Goal: Information Seeking & Learning: Learn about a topic

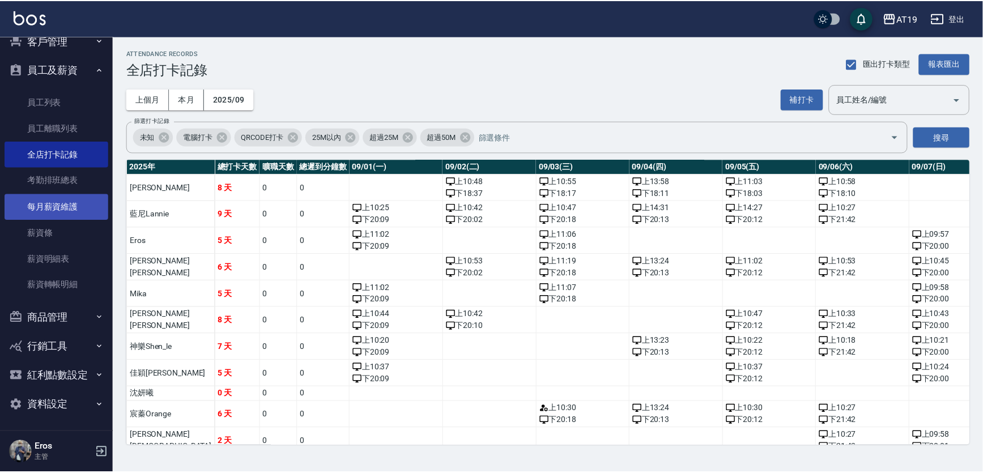
scroll to position [0, 814]
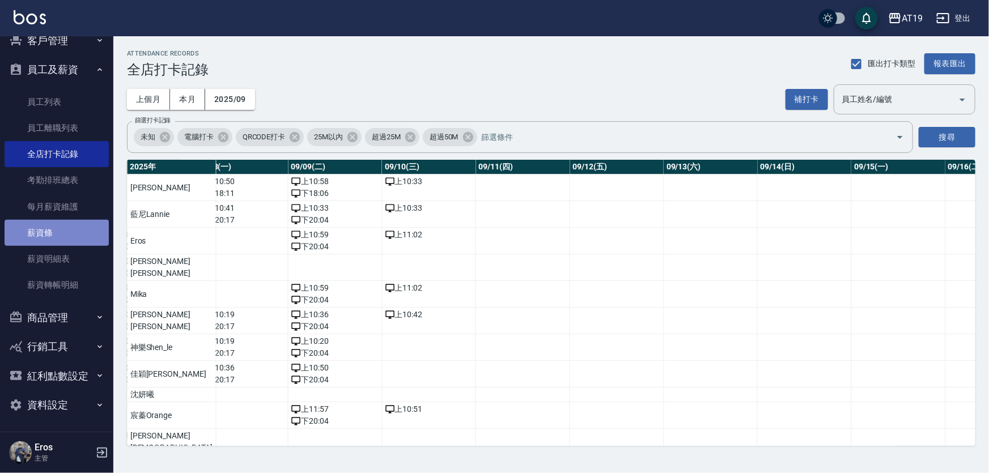
click at [57, 232] on link "薪資條" at bounding box center [57, 233] width 104 height 26
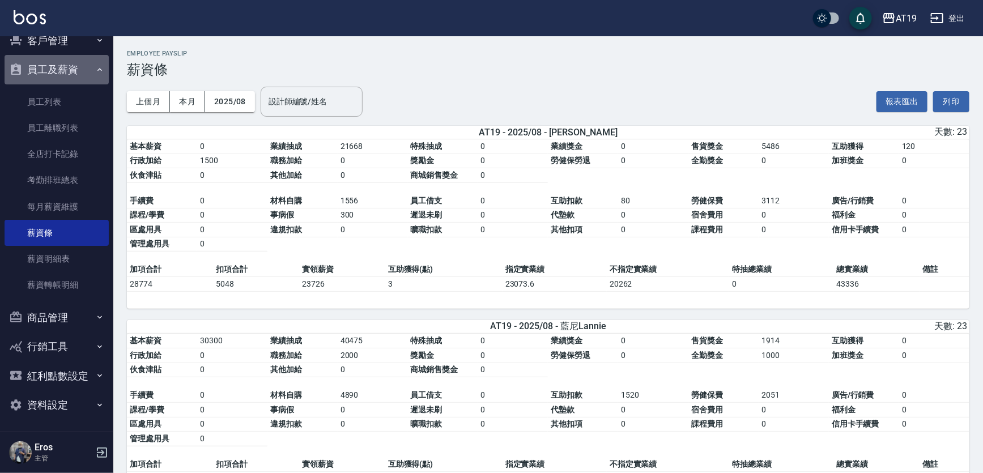
drag, startPoint x: 79, startPoint y: 62, endPoint x: 76, endPoint y: 56, distance: 6.3
click at [79, 62] on button "員工及薪資" at bounding box center [57, 69] width 104 height 29
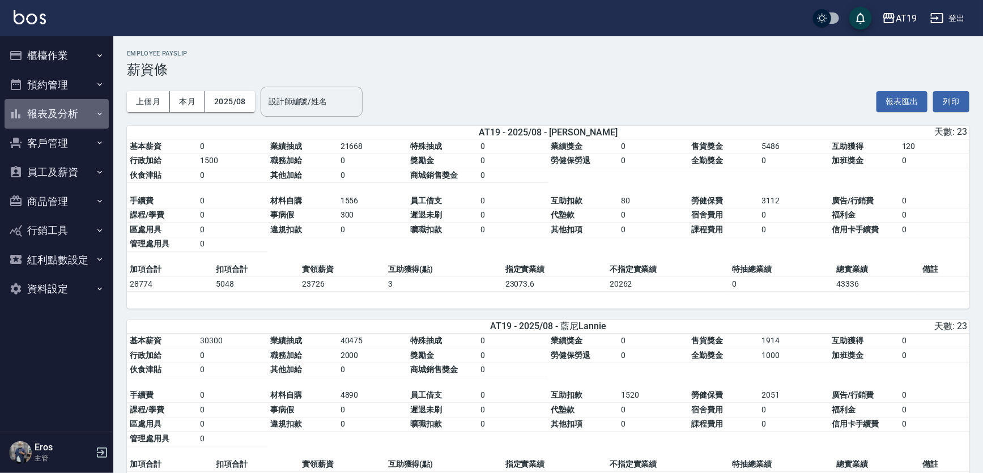
click at [50, 120] on button "報表及分析" at bounding box center [57, 113] width 104 height 29
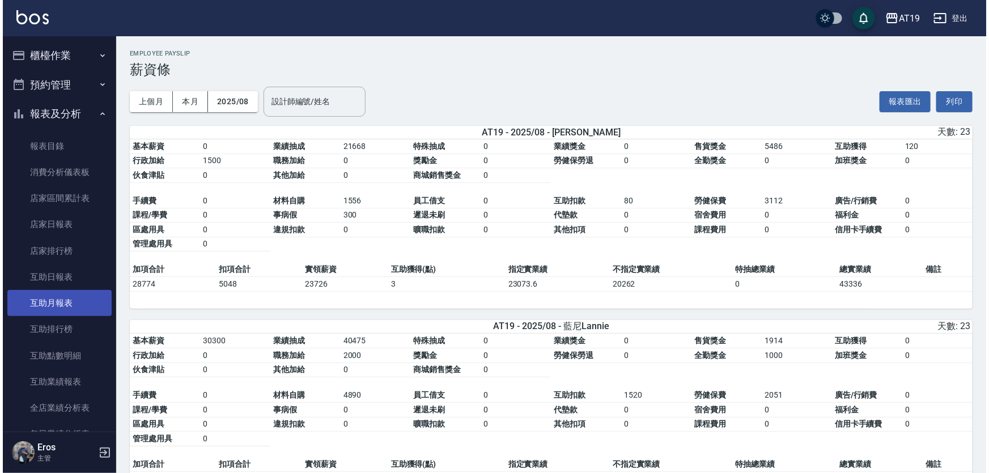
scroll to position [154, 0]
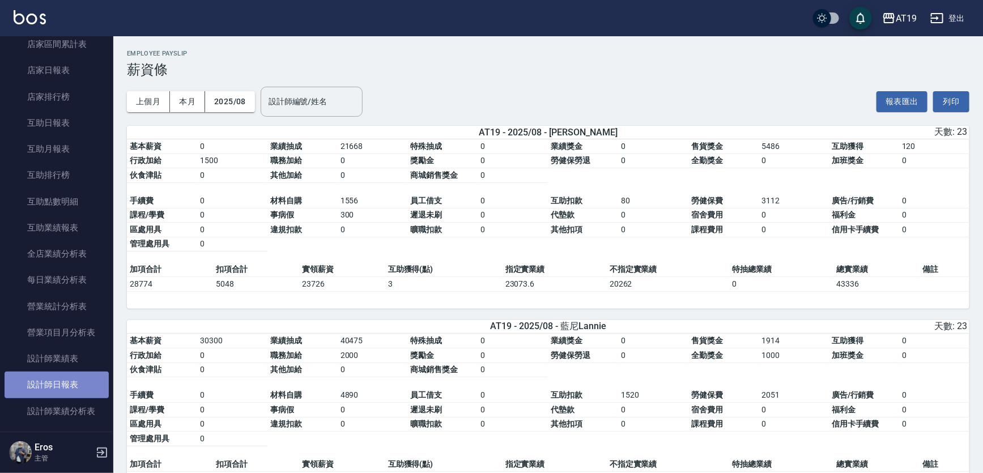
click at [58, 381] on link "設計師日報表" at bounding box center [57, 385] width 104 height 26
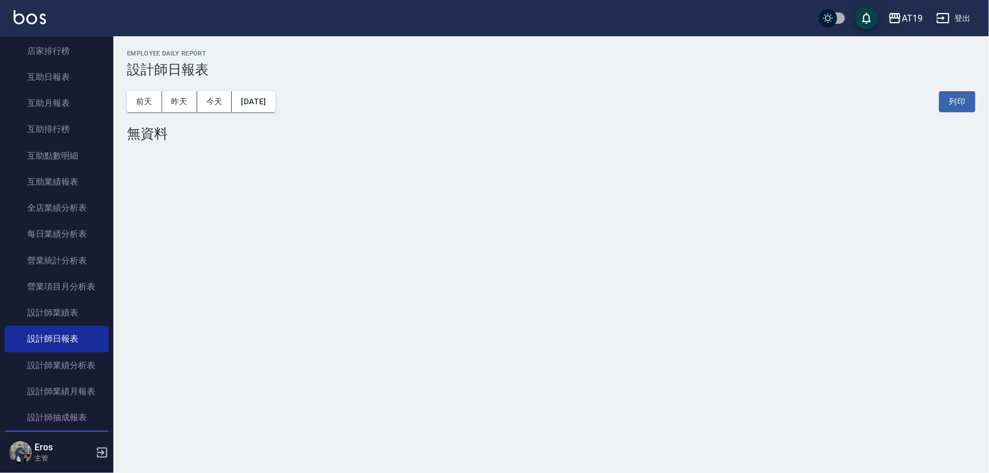
scroll to position [257, 0]
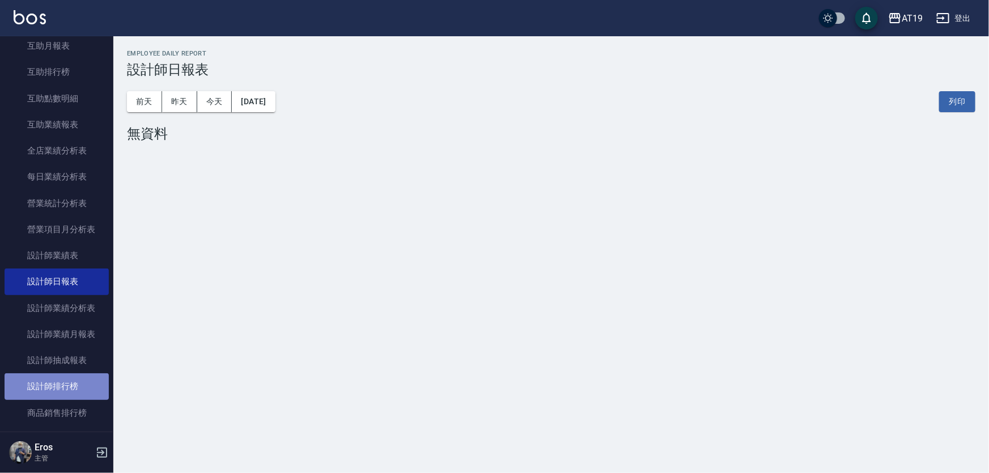
click at [66, 384] on link "設計師排行榜" at bounding box center [57, 386] width 104 height 26
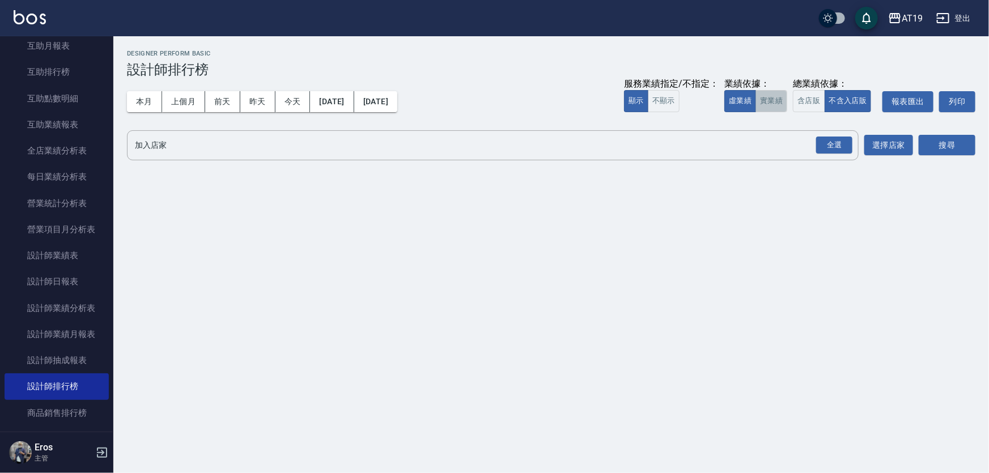
click at [765, 97] on button "實業績" at bounding box center [771, 101] width 32 height 22
click at [840, 145] on div "全選" at bounding box center [834, 146] width 36 height 18
click at [961, 148] on button "搜尋" at bounding box center [946, 145] width 57 height 21
